Goal: Task Accomplishment & Management: Complete application form

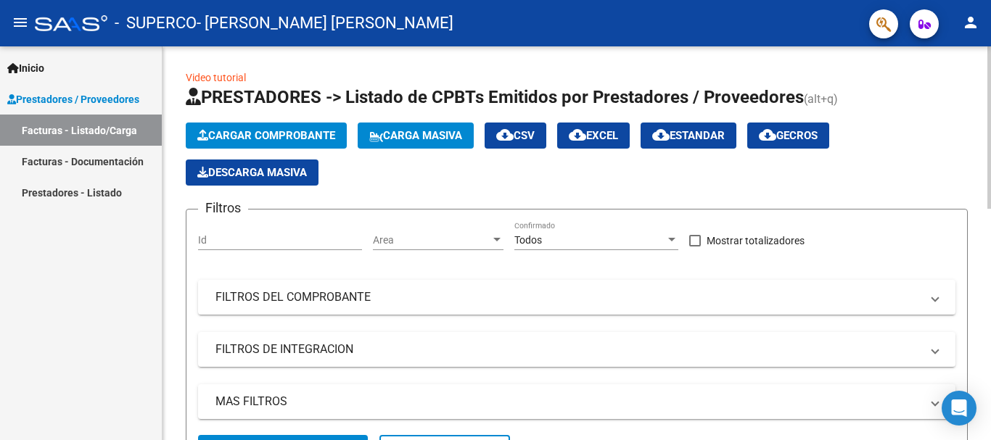
click at [295, 137] on span "Cargar Comprobante" at bounding box center [266, 135] width 138 height 13
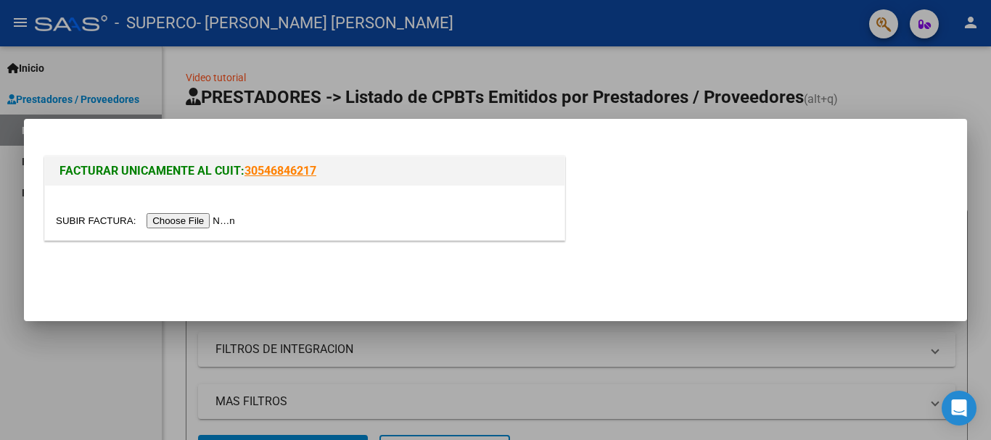
click at [218, 218] on input "file" at bounding box center [148, 220] width 184 height 15
click at [223, 221] on input "file" at bounding box center [148, 220] width 184 height 15
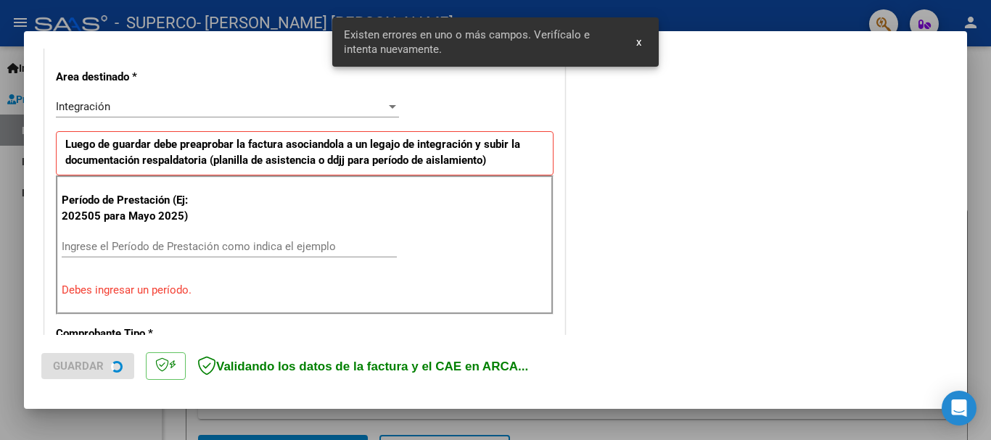
scroll to position [335, 0]
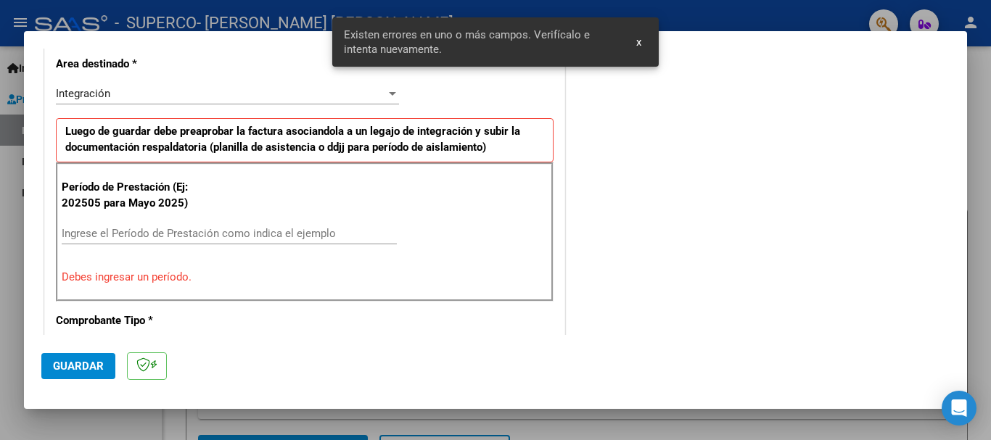
click at [310, 226] on div "Ingrese el Período de Prestación como indica el ejemplo" at bounding box center [229, 234] width 335 height 22
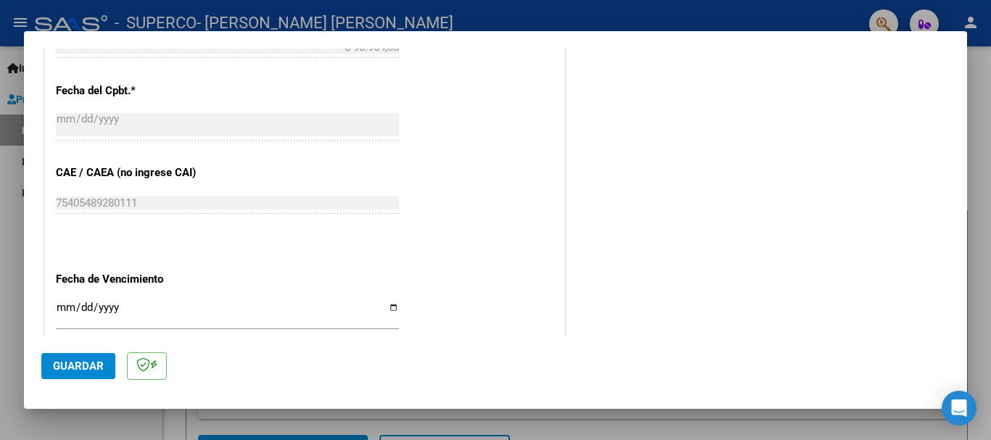
scroll to position [916, 0]
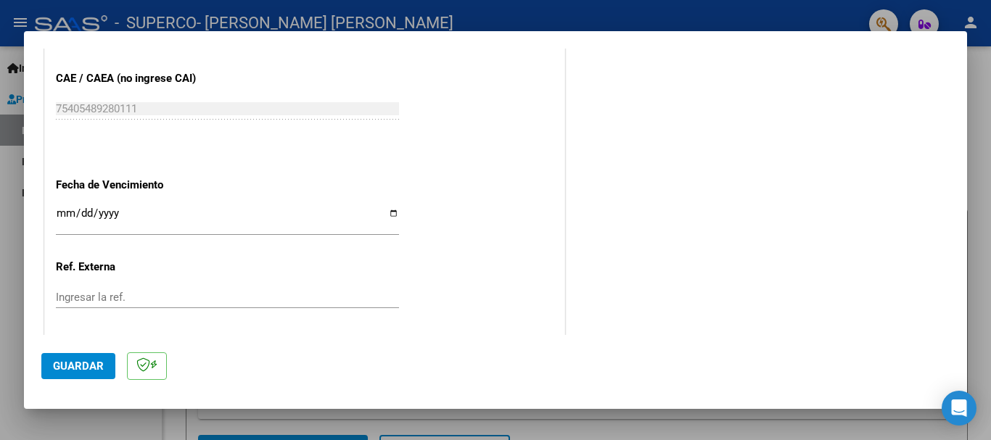
type input "202509"
click at [389, 210] on input "Ingresar la fecha" at bounding box center [227, 218] width 343 height 23
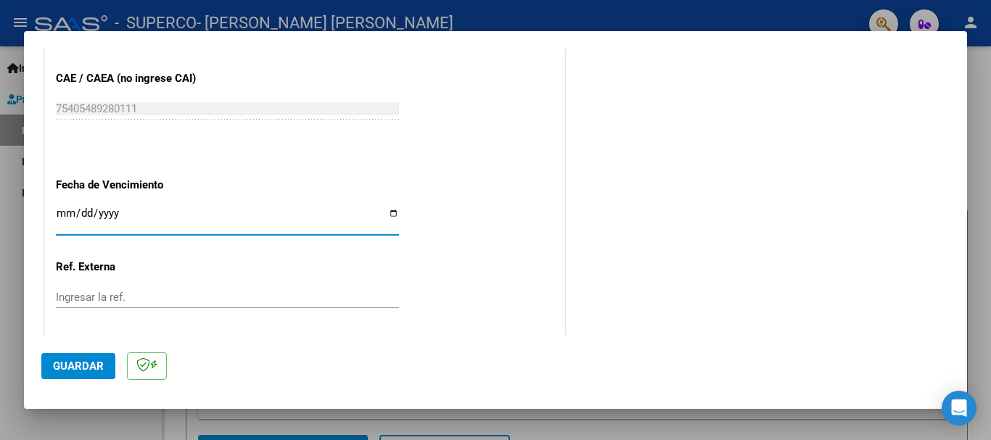
type input "[DATE]"
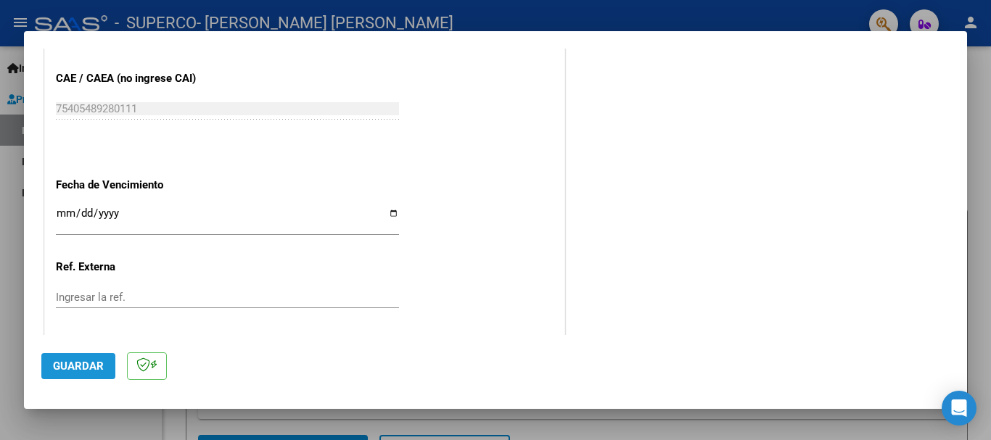
click at [93, 363] on span "Guardar" at bounding box center [78, 366] width 51 height 13
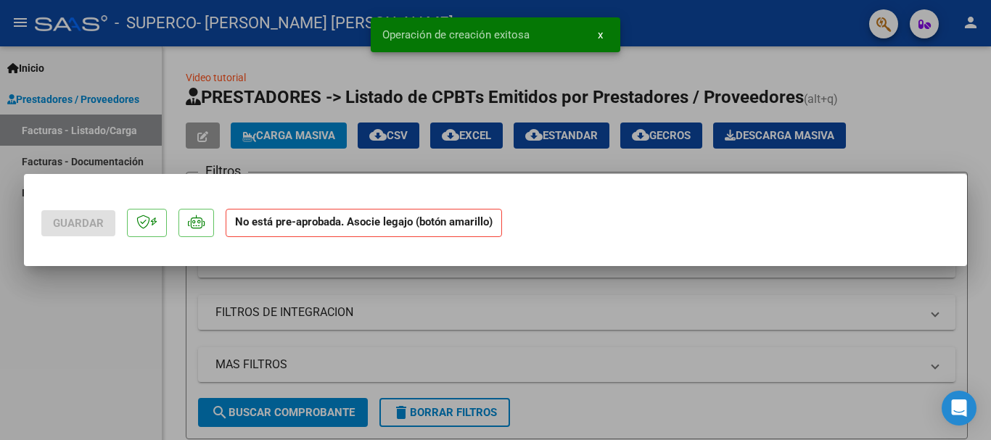
scroll to position [0, 0]
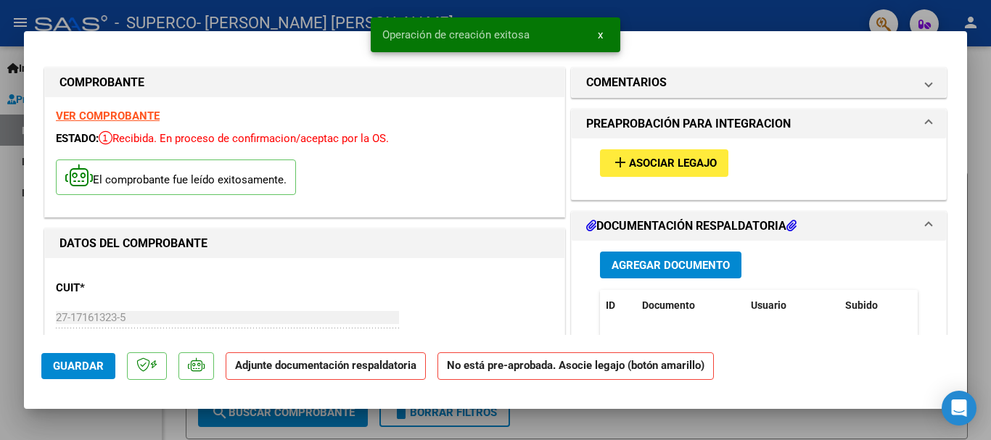
click at [629, 158] on span "Asociar Legajo" at bounding box center [673, 163] width 88 height 13
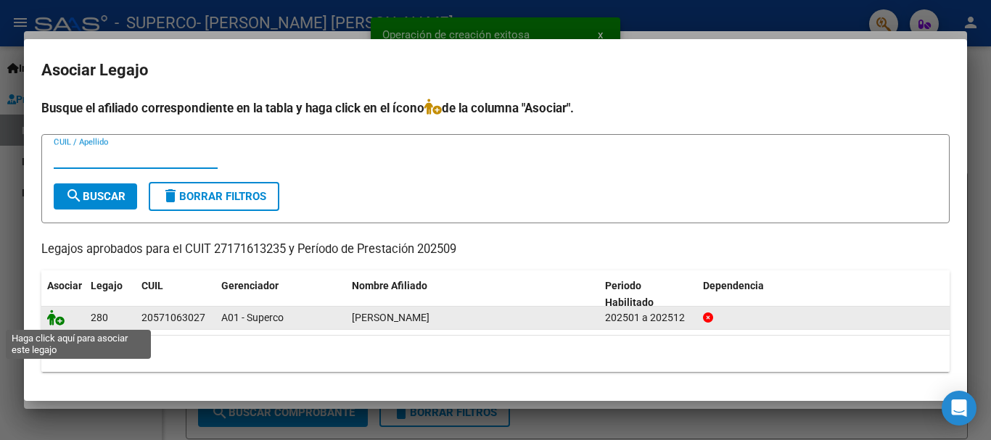
click at [55, 324] on icon at bounding box center [55, 318] width 17 height 16
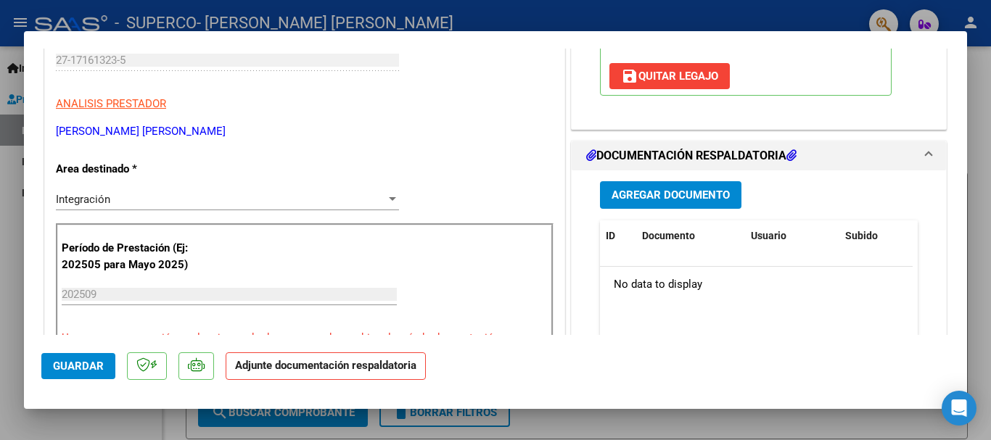
scroll to position [290, 0]
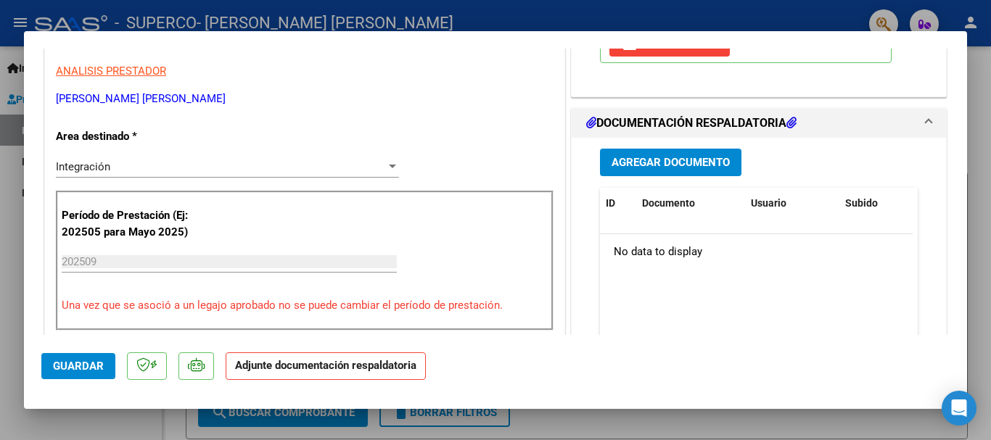
click at [703, 160] on span "Agregar Documento" at bounding box center [671, 163] width 118 height 13
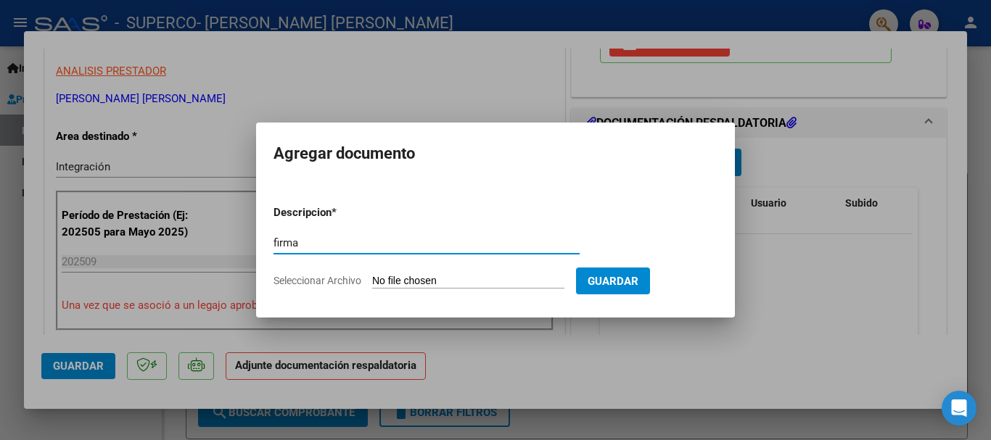
type input "firma"
click at [517, 265] on div "firma Escriba aquí una descripcion" at bounding box center [427, 250] width 306 height 36
click at [481, 284] on input "Seleccionar Archivo" at bounding box center [468, 282] width 192 height 14
type input "C:\fakepath\[PERSON_NAME] mes de septiembre.pdf"
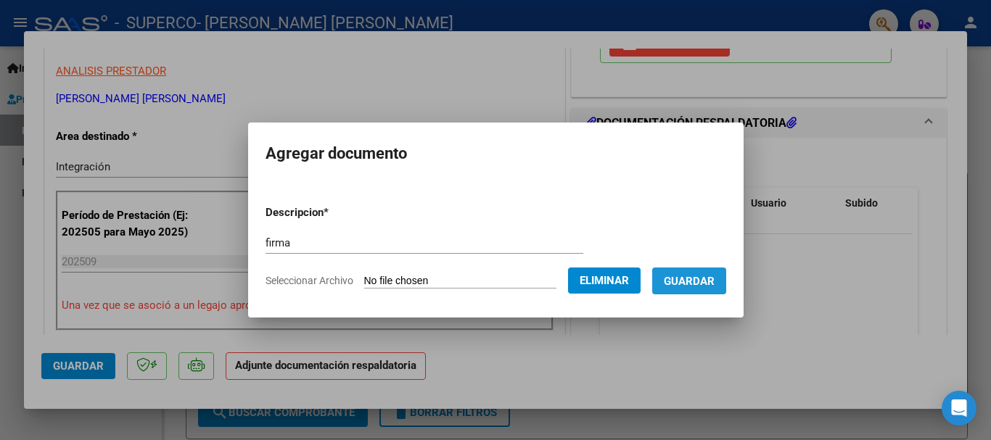
click at [713, 283] on span "Guardar" at bounding box center [689, 281] width 51 height 13
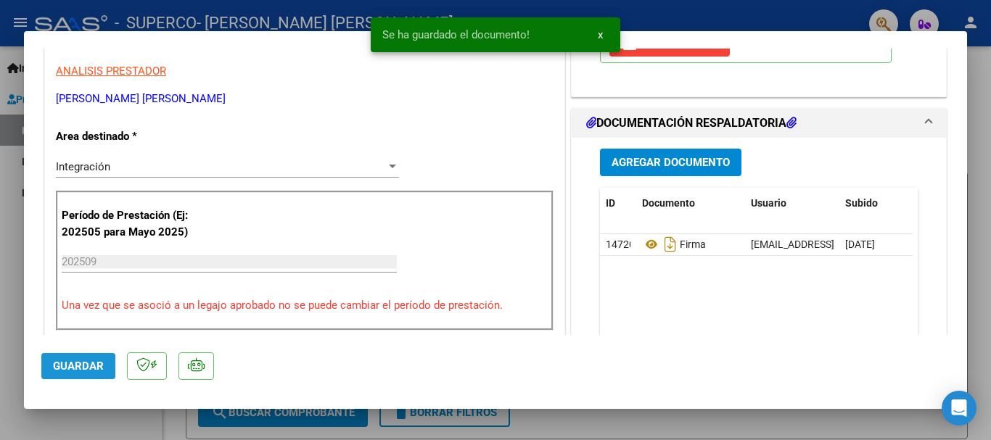
click at [59, 370] on span "Guardar" at bounding box center [78, 366] width 51 height 13
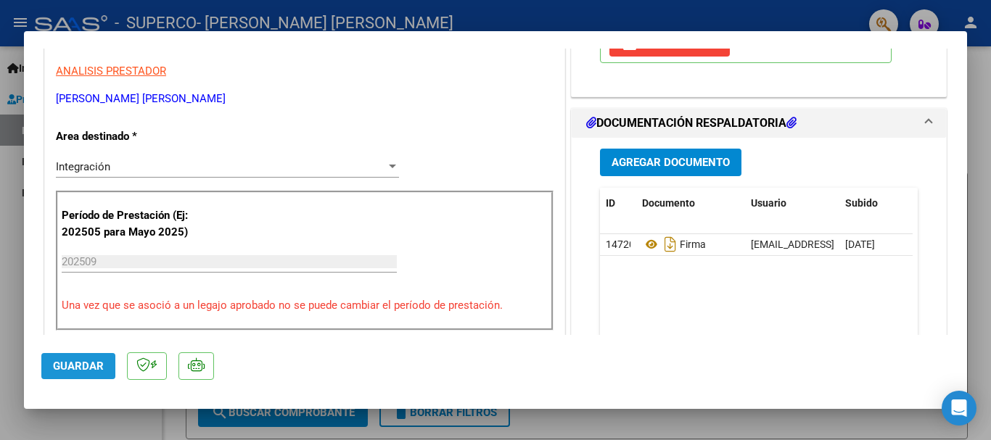
click at [102, 367] on span "Guardar" at bounding box center [78, 366] width 51 height 13
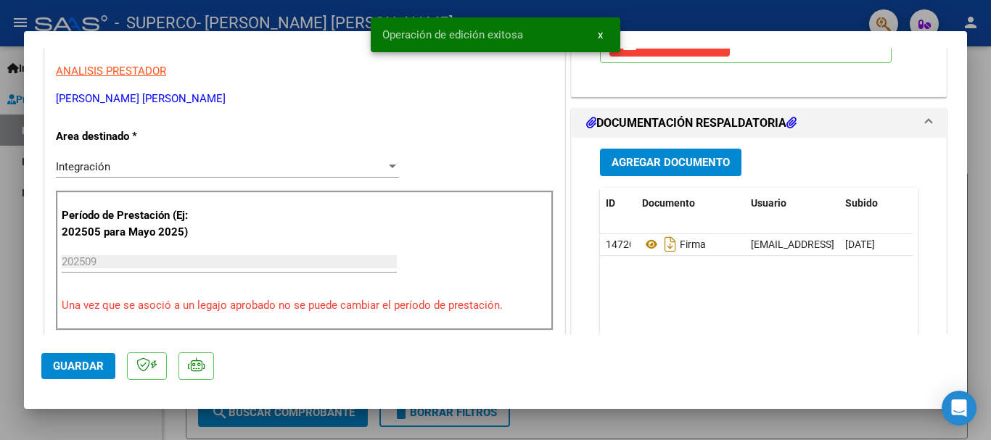
click at [629, 430] on div at bounding box center [495, 220] width 991 height 440
type input "$ 0,00"
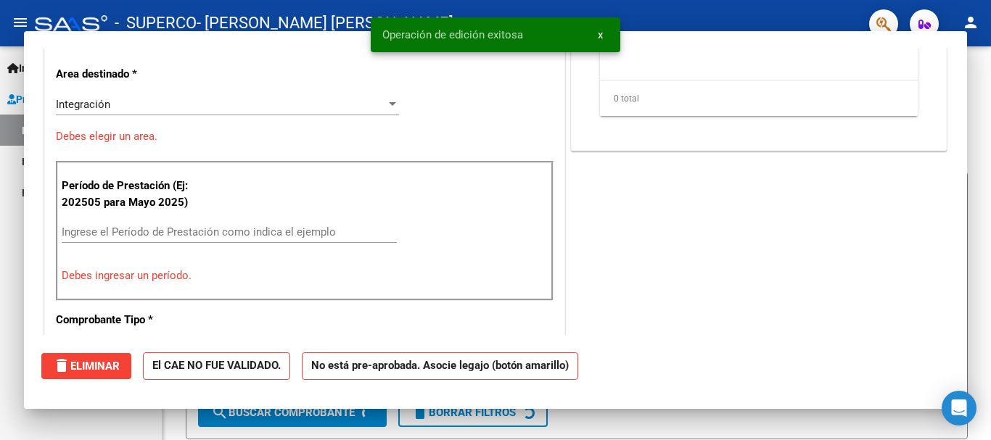
scroll to position [246, 0]
